Goal: Task Accomplishment & Management: Complete application form

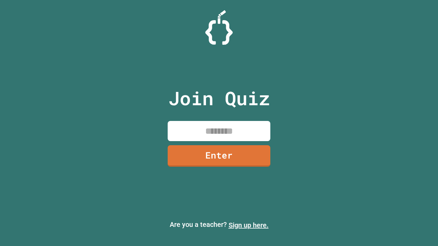
click at [249, 226] on link "Sign up here." at bounding box center [249, 225] width 40 height 8
